Goal: Ask a question

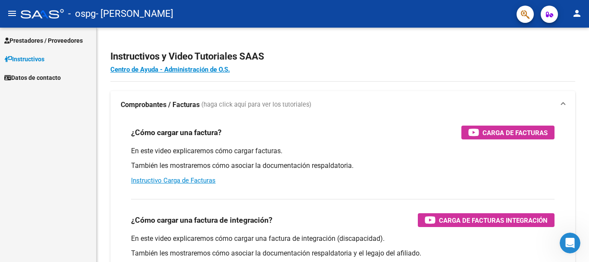
click at [46, 74] on span "Datos de contacto" at bounding box center [32, 77] width 57 height 9
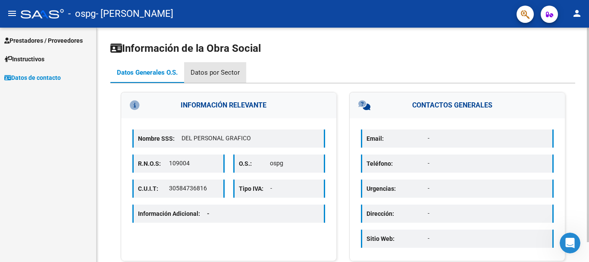
click at [217, 69] on div "Datos por Sector" at bounding box center [215, 72] width 49 height 9
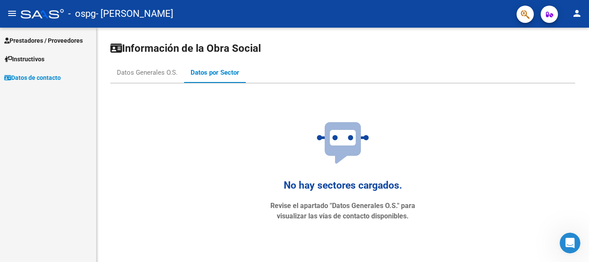
click at [18, 60] on span "Instructivos" at bounding box center [24, 58] width 40 height 9
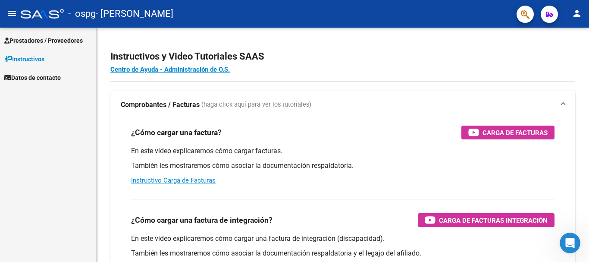
click at [43, 43] on span "Prestadores / Proveedores" at bounding box center [43, 40] width 79 height 9
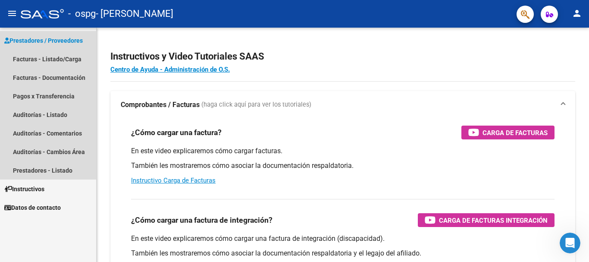
click at [66, 43] on span "Prestadores / Proveedores" at bounding box center [43, 40] width 79 height 9
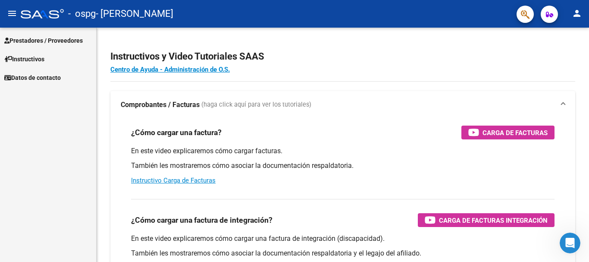
click at [577, 15] on mat-icon "person" at bounding box center [577, 13] width 10 height 10
click at [577, 15] on div at bounding box center [294, 131] width 589 height 262
click at [556, 13] on button "button" at bounding box center [549, 14] width 17 height 17
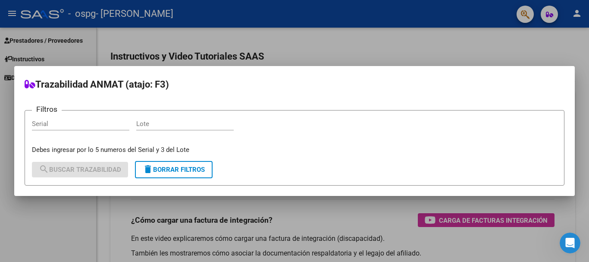
click at [500, 34] on div at bounding box center [294, 131] width 589 height 262
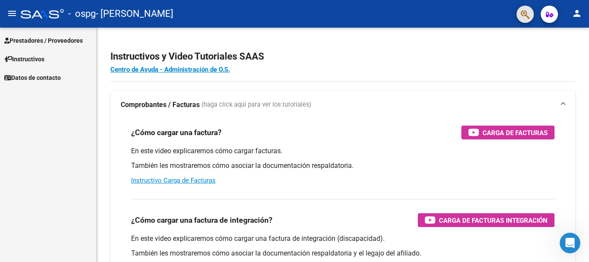
click at [518, 14] on button "button" at bounding box center [525, 14] width 17 height 17
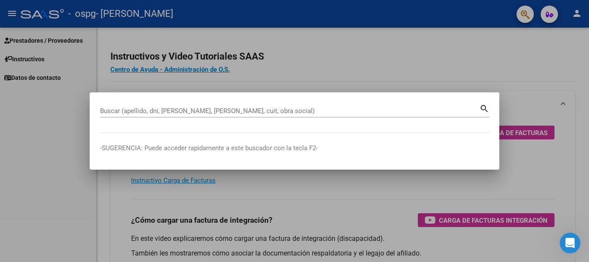
click at [445, 45] on div at bounding box center [294, 131] width 589 height 262
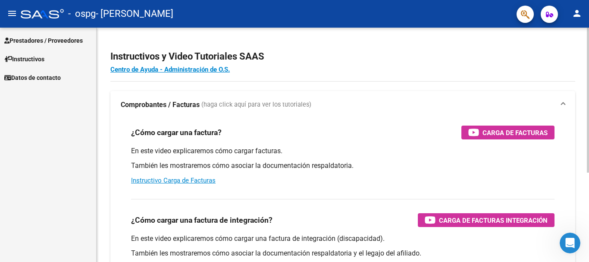
scroll to position [144, 0]
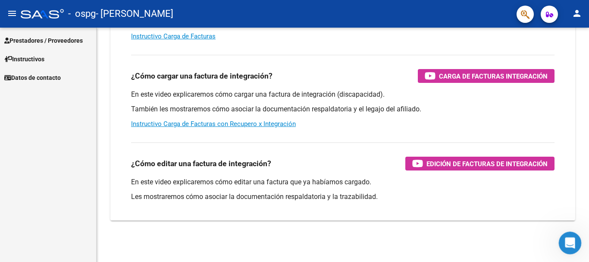
click at [568, 238] on icon "Abrir Intercom Messenger" at bounding box center [569, 242] width 14 height 14
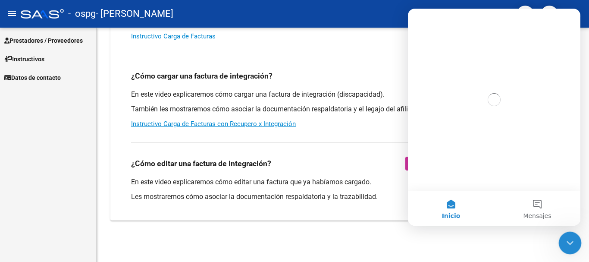
scroll to position [0, 0]
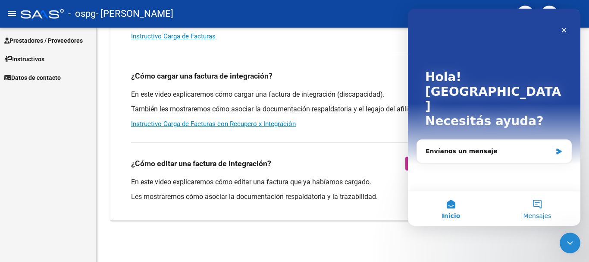
click at [538, 208] on button "Mensajes" at bounding box center [537, 208] width 86 height 35
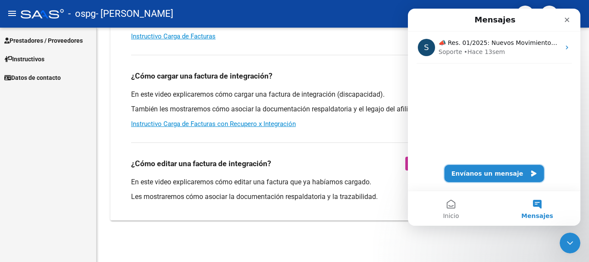
click at [530, 170] on icon "Intercom Messenger" at bounding box center [533, 173] width 7 height 7
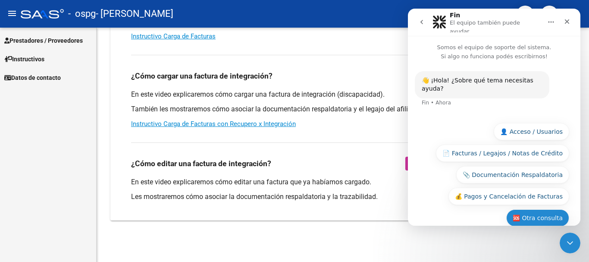
click at [529, 209] on button "🆘 Otra consulta" at bounding box center [537, 217] width 63 height 17
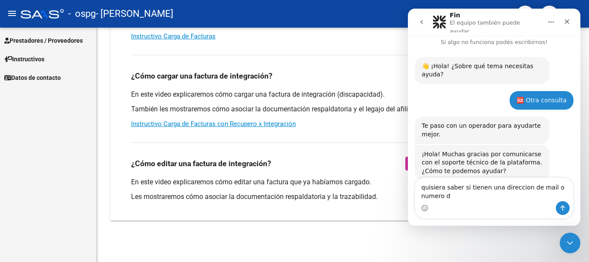
scroll to position [23, 0]
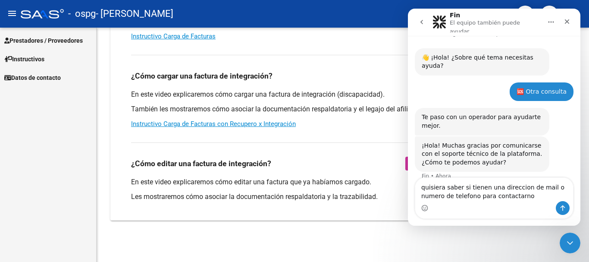
type textarea "quisiera saber si tienen una direccion de mail o numero de telefono para contac…"
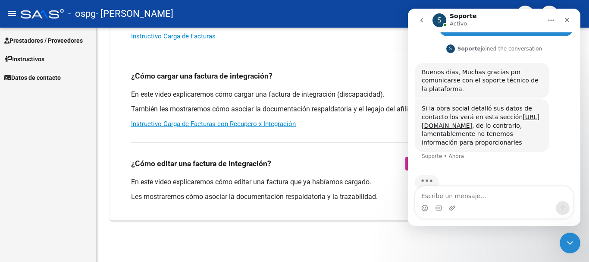
scroll to position [164, 0]
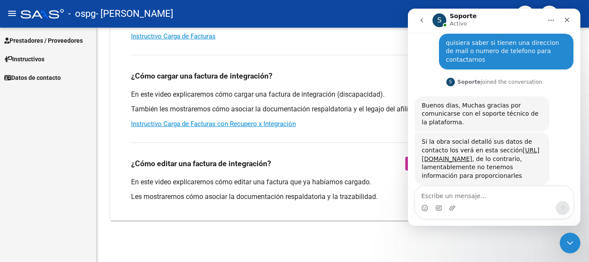
click at [0, 188] on div "Prestadores / Proveedores Facturas - Listado/Carga Facturas - Documentación Pag…" at bounding box center [48, 145] width 96 height 234
click at [457, 147] on link "[URL][DOMAIN_NAME]" at bounding box center [481, 155] width 118 height 16
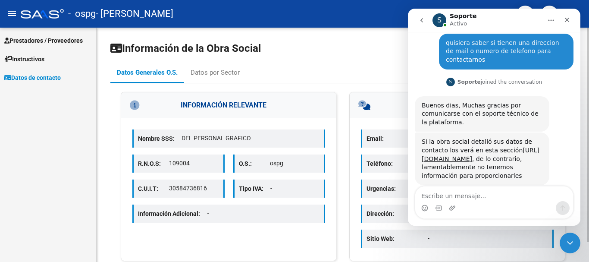
scroll to position [22, 0]
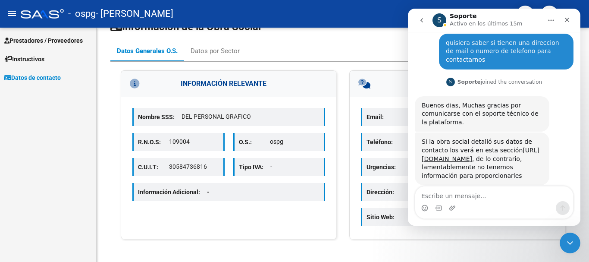
click at [3, 151] on div "Prestadores / Proveedores Facturas - Listado/Carga Facturas - Documentación Pag…" at bounding box center [48, 145] width 96 height 234
